Goal: Task Accomplishment & Management: Use online tool/utility

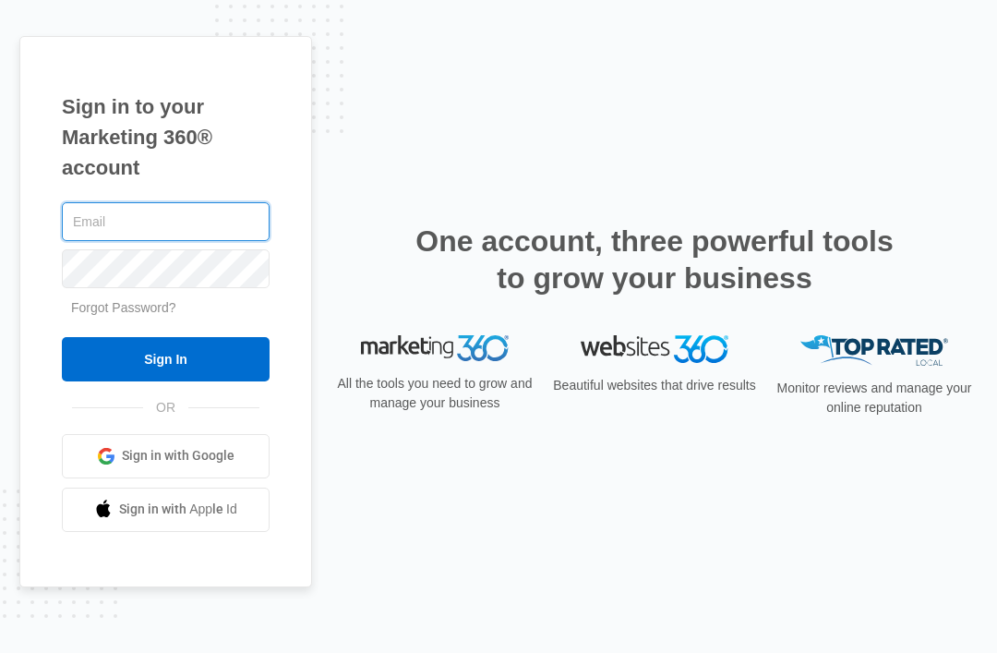
type input "marketing@sparkyelectric-solar.com"
click at [165, 381] on input "Sign In" at bounding box center [166, 359] width 208 height 44
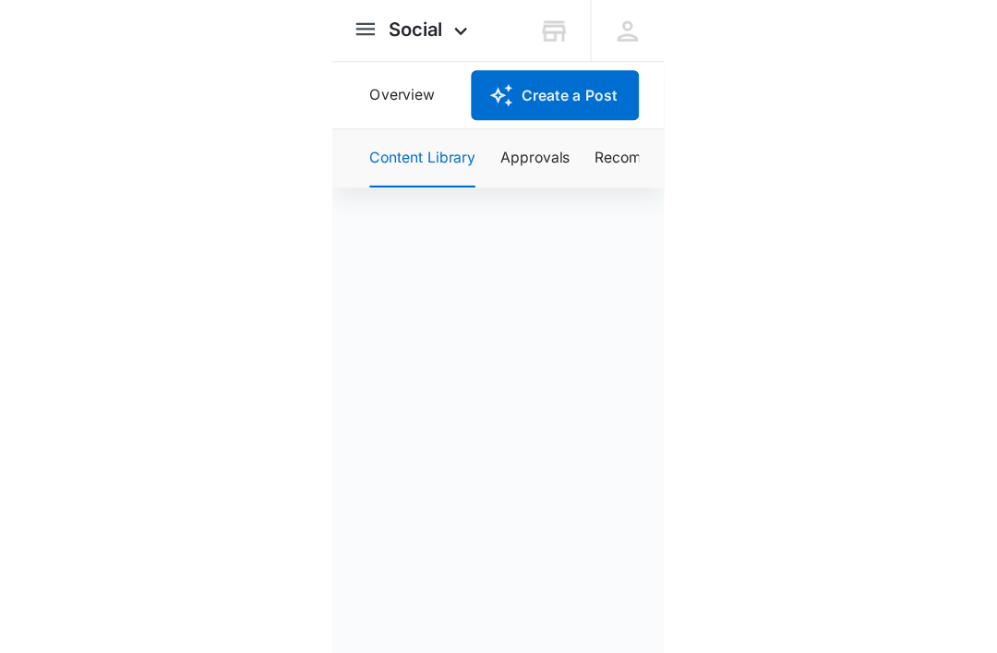
scroll to position [73, 0]
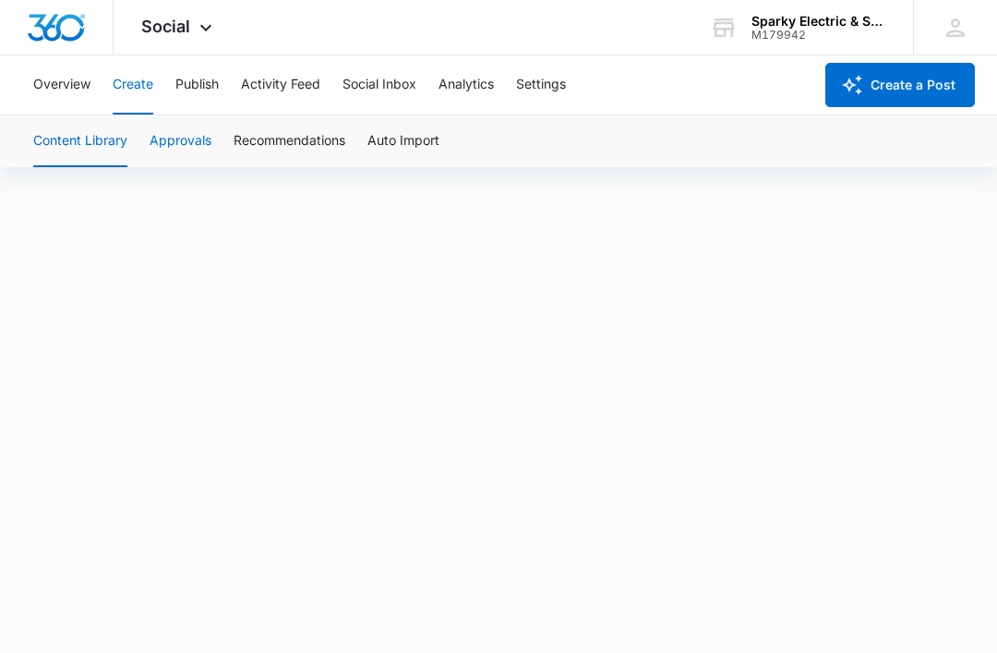
click at [191, 146] on button "Approvals" at bounding box center [181, 141] width 62 height 52
click at [885, 652] on html "Social Apps Reputation Websites Forms CRM Email Social Payments POS Content Ads…" at bounding box center [498, 326] width 997 height 653
click at [894, 652] on html "Social Apps Reputation Websites Forms CRM Email Social Payments POS Content Ads…" at bounding box center [498, 326] width 997 height 653
click at [930, 652] on html "Social Apps Reputation Websites Forms CRM Email Social Payments POS Content Ads…" at bounding box center [498, 326] width 997 height 653
drag, startPoint x: 207, startPoint y: 165, endPoint x: 890, endPoint y: 663, distance: 845.3
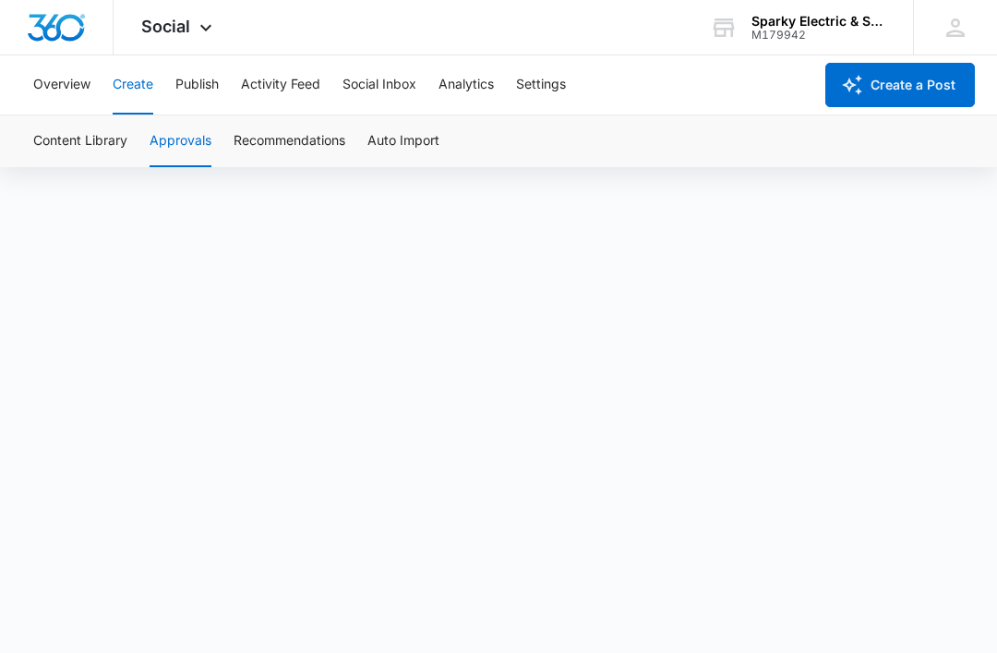
click at [890, 652] on html "Social Apps Reputation Websites Forms CRM Email Social Payments POS Content Ads…" at bounding box center [498, 326] width 997 height 653
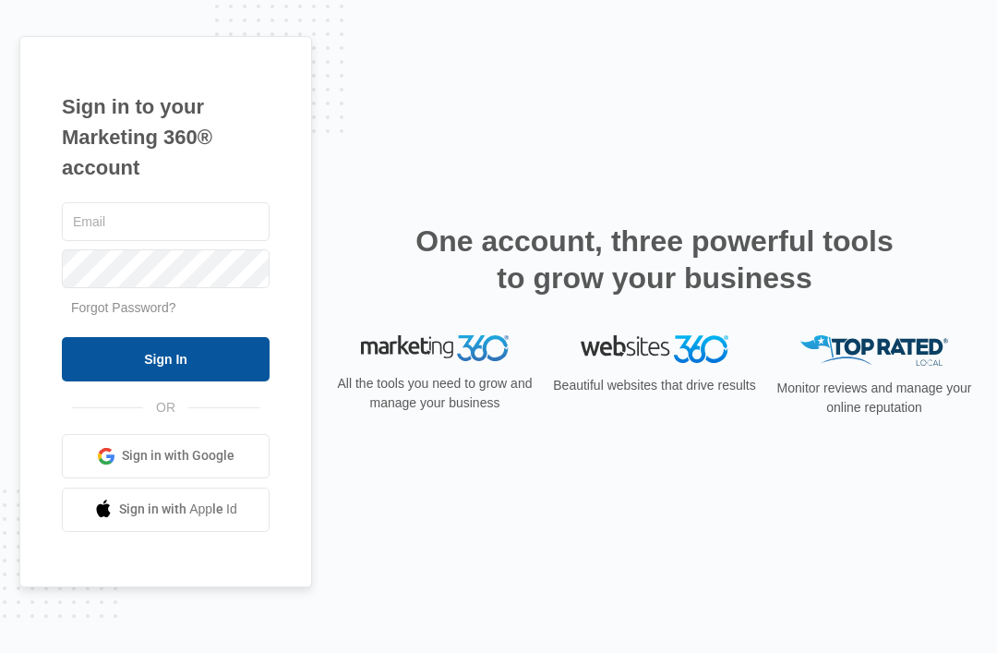
click at [181, 381] on input "Sign In" at bounding box center [166, 359] width 208 height 44
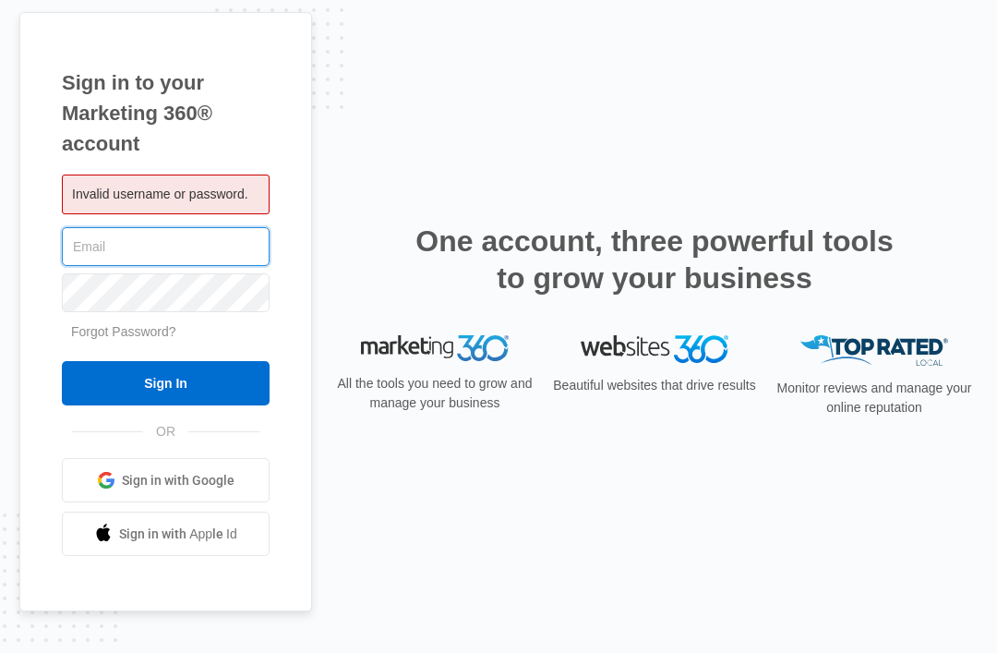
type input "[EMAIL_ADDRESS][DOMAIN_NAME]"
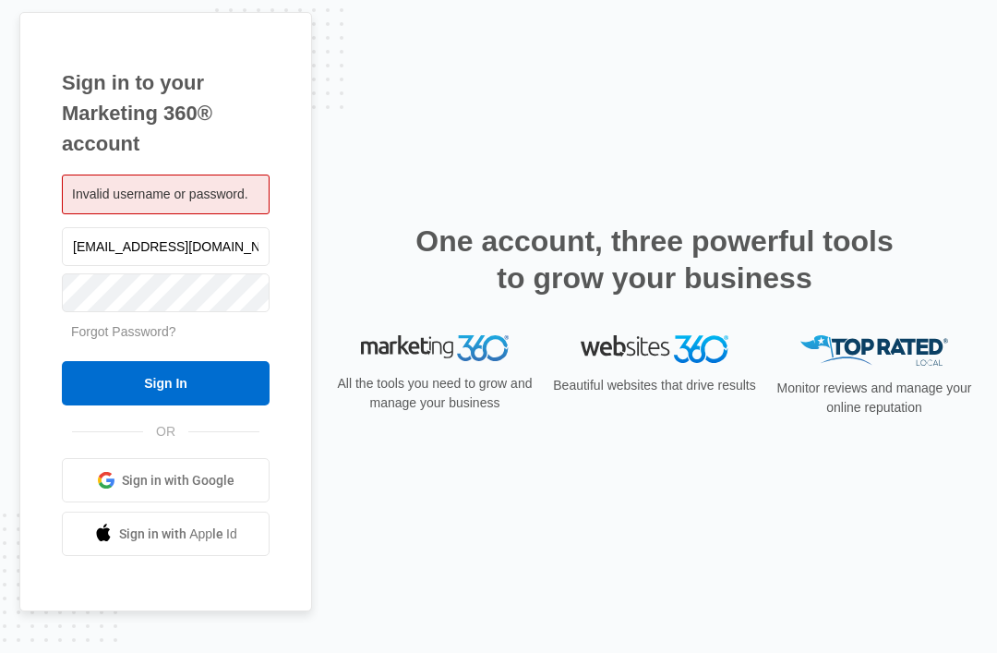
click at [165, 405] on input "Sign In" at bounding box center [166, 383] width 208 height 44
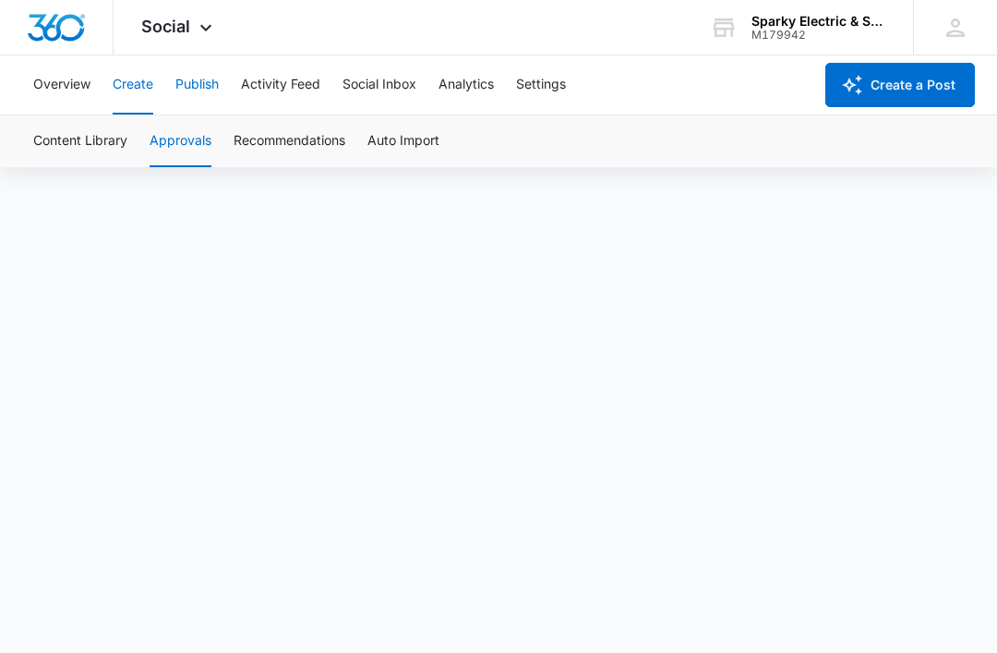
click at [199, 103] on button "Publish" at bounding box center [196, 84] width 43 height 59
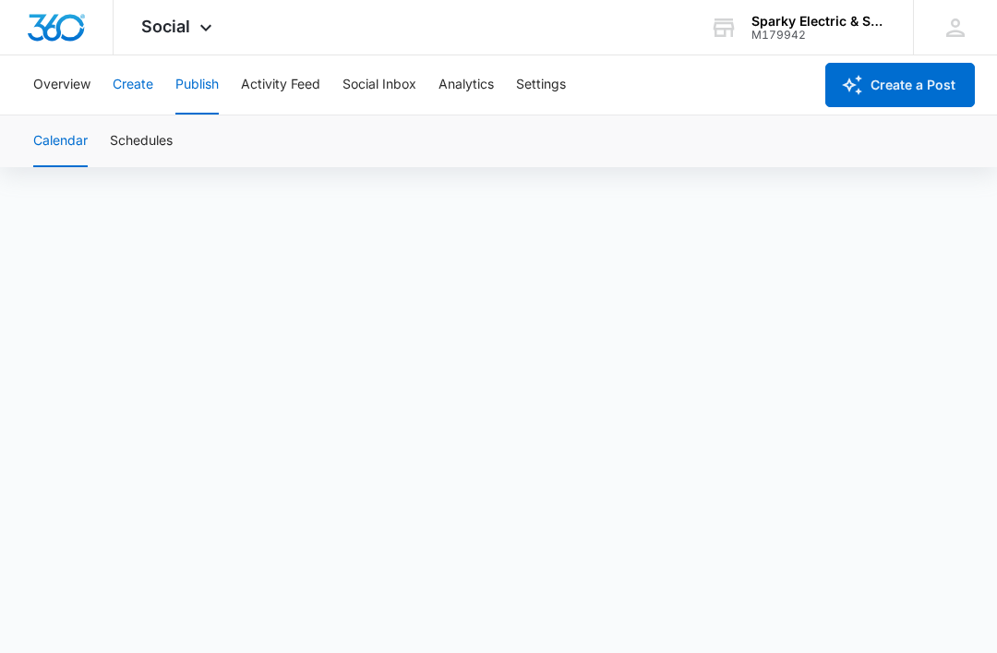
click at [151, 98] on button "Create" at bounding box center [133, 84] width 41 height 59
click at [189, 153] on button "Approvals" at bounding box center [181, 141] width 62 height 52
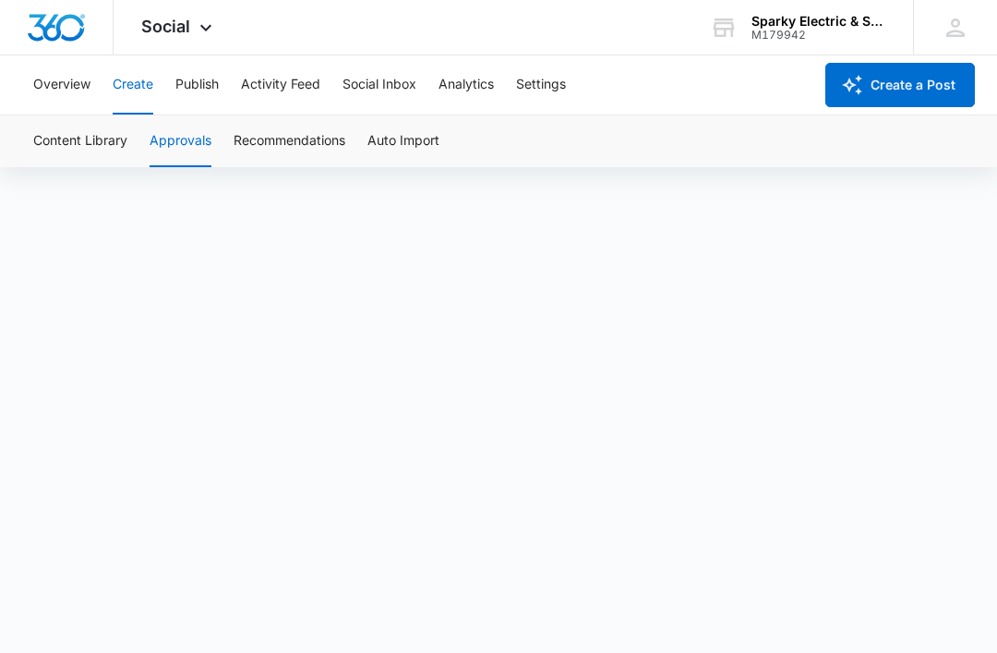
click at [125, 91] on button "Create" at bounding box center [133, 84] width 41 height 59
click at [204, 153] on button "Approvals" at bounding box center [181, 141] width 62 height 52
